Goal: Task Accomplishment & Management: Use online tool/utility

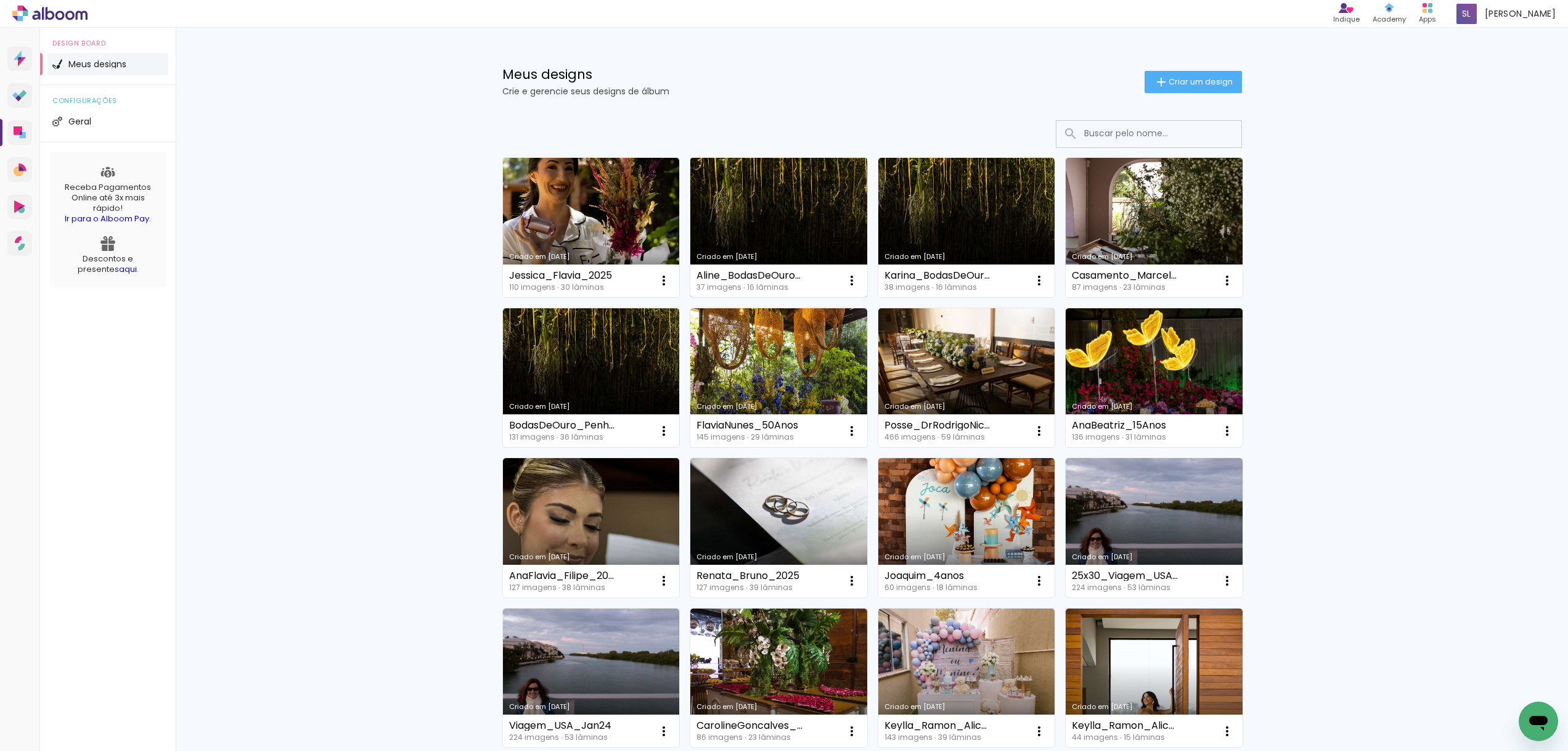
click at [812, 202] on link "Criado em [DATE]" at bounding box center [779, 227] width 177 height 139
click at [976, 232] on link "Criado em [DATE]" at bounding box center [967, 227] width 177 height 139
click at [608, 362] on link "Criado em [DATE]" at bounding box center [592, 377] width 177 height 139
